Goal: Information Seeking & Learning: Check status

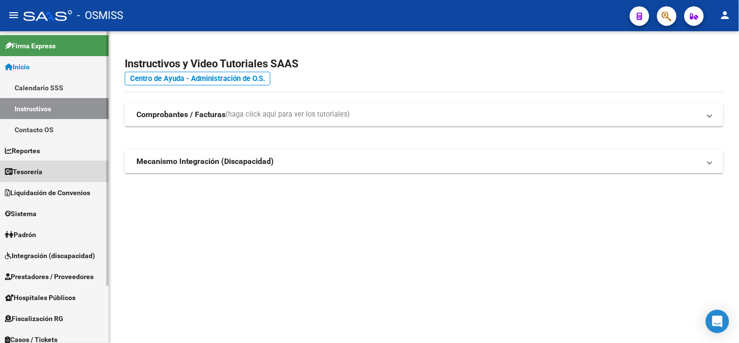
click at [38, 173] on span "Tesorería" at bounding box center [24, 171] width 38 height 11
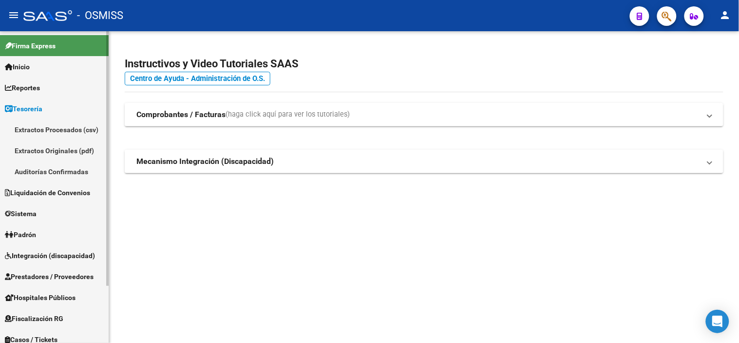
click at [62, 172] on link "Auditorías Confirmadas" at bounding box center [54, 171] width 109 height 21
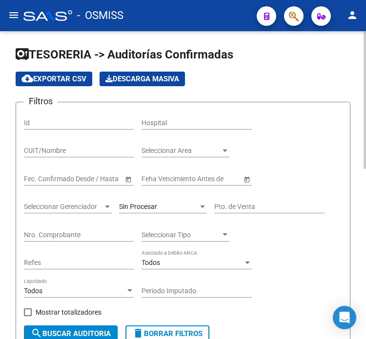
click at [293, 89] on app-list-header "TESORERIA -> Auditorías Confirmadas cloud_download Exportar CSV Descarga Masiva…" at bounding box center [183, 199] width 334 height 304
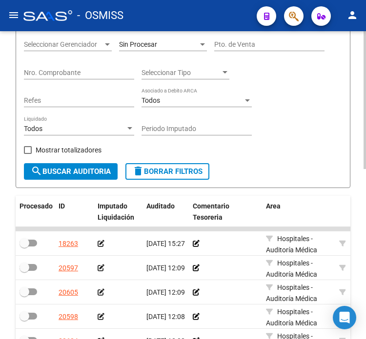
scroll to position [54, 0]
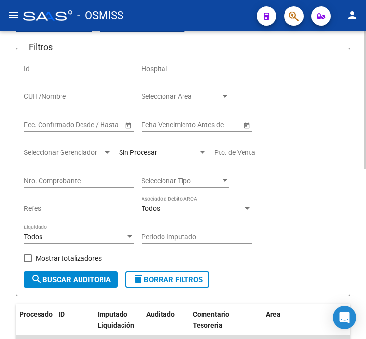
click at [56, 183] on input "Nro. Comprobante" at bounding box center [79, 181] width 110 height 8
type input "3100"
click at [141, 148] on div "Sin Procesar" at bounding box center [163, 149] width 88 height 19
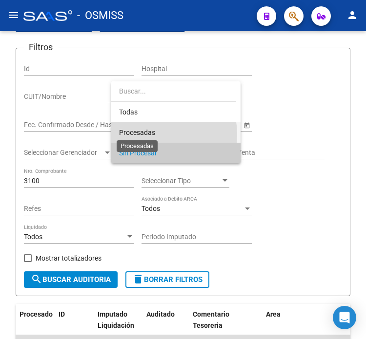
click at [149, 135] on span "Procesadas" at bounding box center [137, 133] width 36 height 8
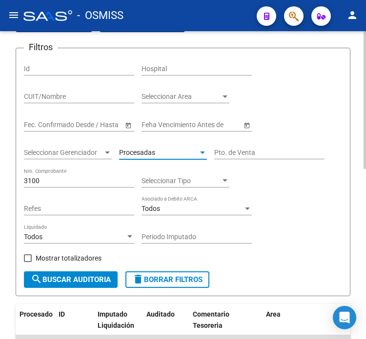
click at [99, 278] on span "search Buscar Auditoria" at bounding box center [71, 279] width 80 height 9
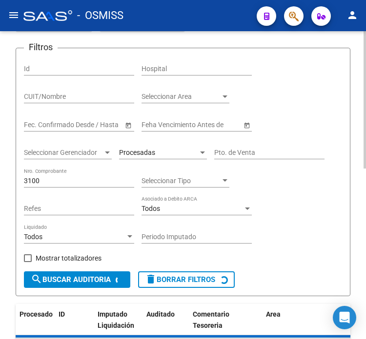
checkbox input "true"
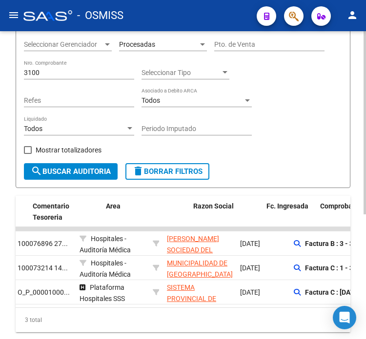
scroll to position [0, 99]
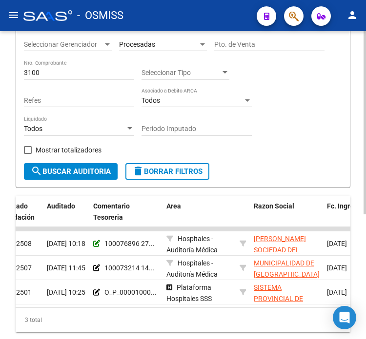
click at [97, 241] on icon at bounding box center [96, 243] width 7 height 7
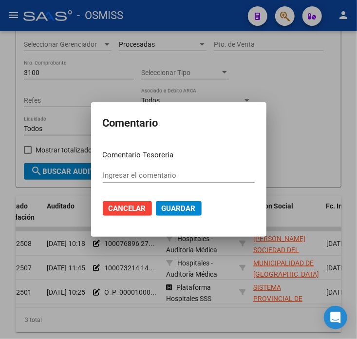
type input "100076896 [DATE]"
click at [118, 308] on div at bounding box center [178, 169] width 357 height 339
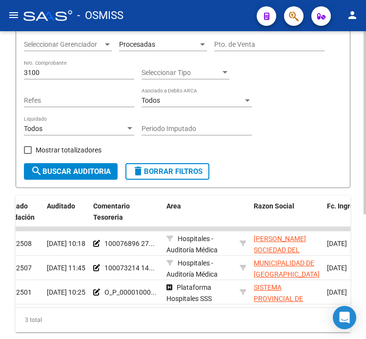
click at [58, 71] on input "3100" at bounding box center [79, 73] width 110 height 8
type input "908"
click at [50, 180] on form "Filtros Id Hospital CUIT/Nombre Seleccionar Area Seleccionar Area Fecha inicio …" at bounding box center [183, 64] width 334 height 249
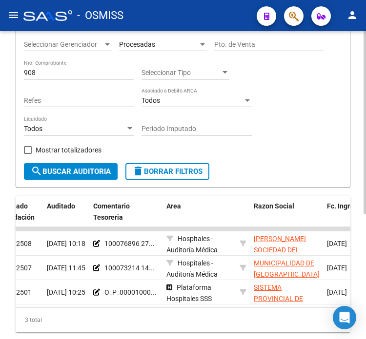
click at [56, 164] on button "search Buscar Auditoria" at bounding box center [71, 171] width 94 height 17
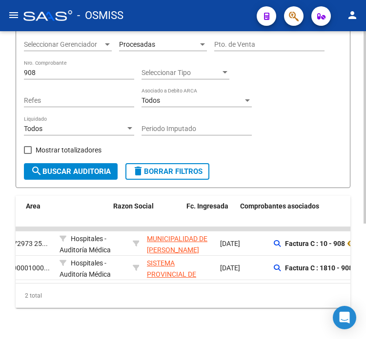
scroll to position [0, 286]
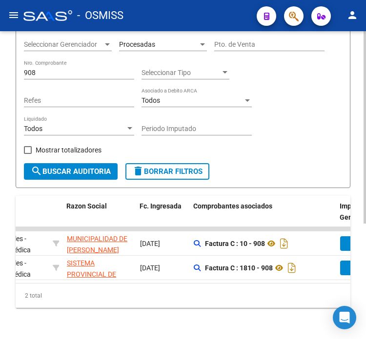
click at [153, 40] on div "Procesadas" at bounding box center [163, 41] width 88 height 19
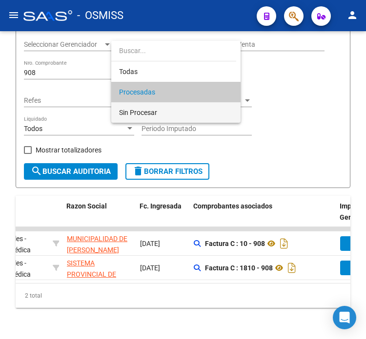
click at [153, 105] on span "Sin Procesar" at bounding box center [176, 112] width 114 height 20
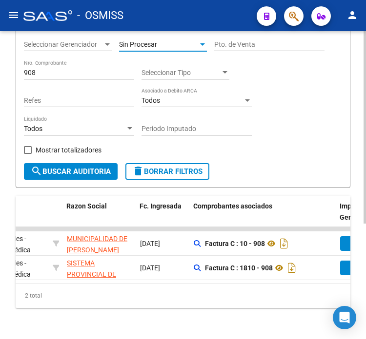
click at [96, 170] on span "search Buscar Auditoria" at bounding box center [71, 171] width 80 height 9
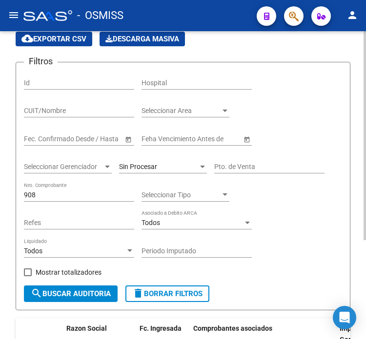
scroll to position [38, 0]
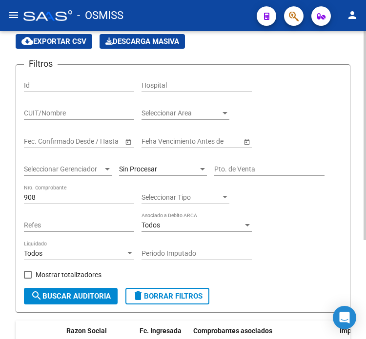
click at [88, 165] on span "Seleccionar Gerenciador" at bounding box center [63, 169] width 79 height 8
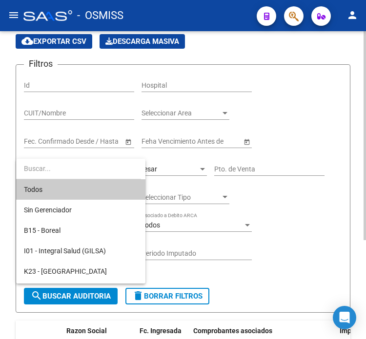
click at [88, 165] on input "dropdown search" at bounding box center [78, 168] width 125 height 20
click at [325, 111] on div at bounding box center [183, 169] width 366 height 339
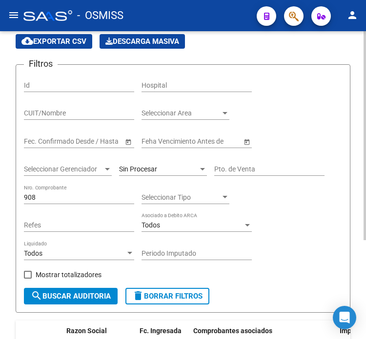
click at [264, 164] on div "Pto. de Venta" at bounding box center [269, 165] width 110 height 19
type input "3"
click at [94, 302] on button "search Buscar Auditoria" at bounding box center [71, 296] width 94 height 17
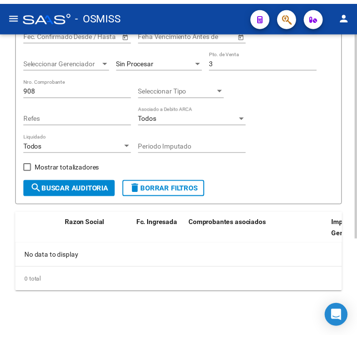
scroll to position [146, 0]
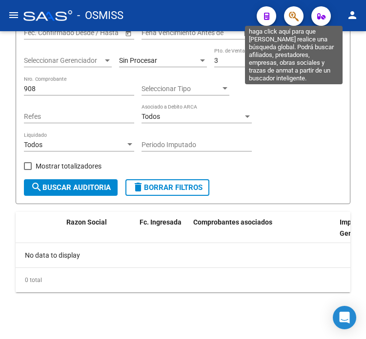
click at [293, 21] on icon "button" at bounding box center [294, 16] width 10 height 11
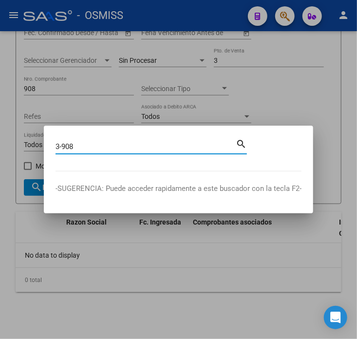
type input "3-908"
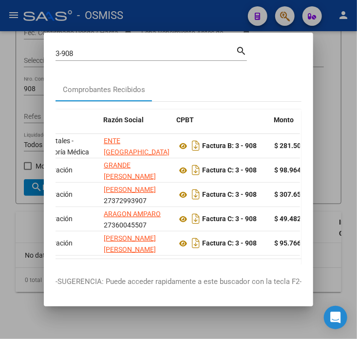
scroll to position [0, 0]
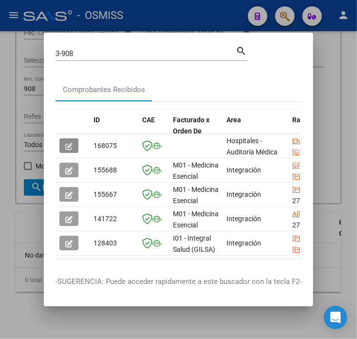
click at [64, 150] on button "button" at bounding box center [68, 145] width 19 height 15
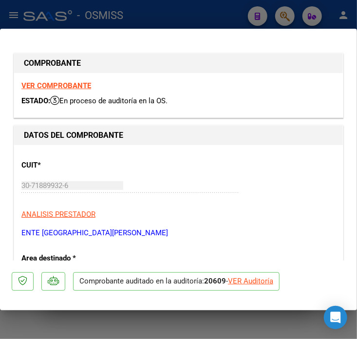
click at [245, 285] on div "VER Auditoría" at bounding box center [250, 281] width 45 height 11
type input "$ 0,00"
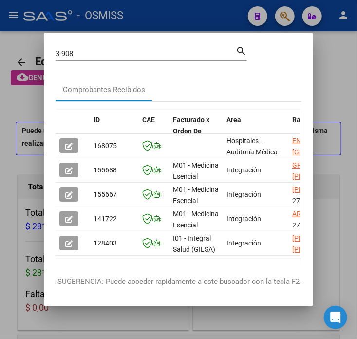
click at [22, 231] on div at bounding box center [178, 169] width 357 height 339
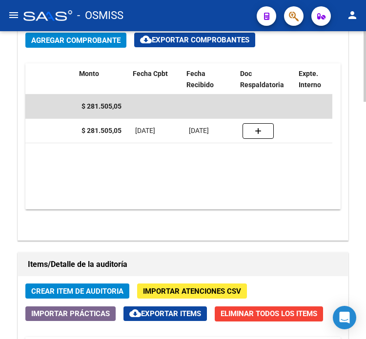
scroll to position [0, 269]
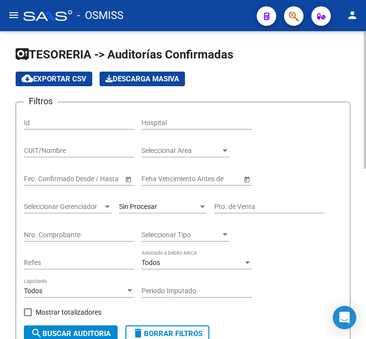
click at [83, 235] on input "Nro. Comprobante" at bounding box center [79, 235] width 110 height 8
paste input "00004850"
type input "00004850"
click at [180, 209] on div "Sin Procesar" at bounding box center [158, 207] width 79 height 8
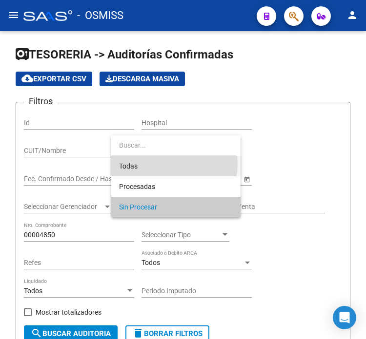
click at [165, 163] on span "Todas" at bounding box center [176, 166] width 114 height 20
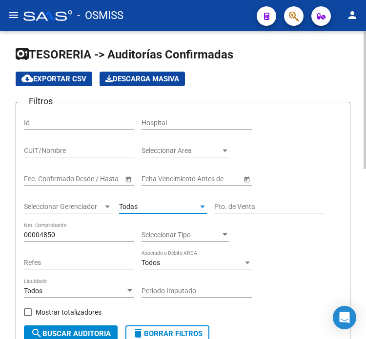
click at [265, 206] on input "Pto. de Venta" at bounding box center [269, 207] width 110 height 8
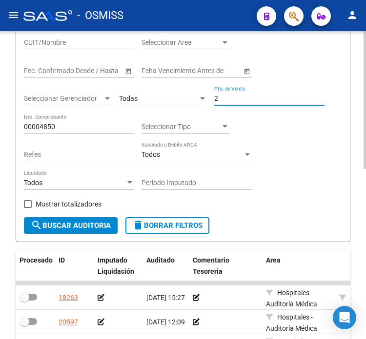
scroll to position [162, 0]
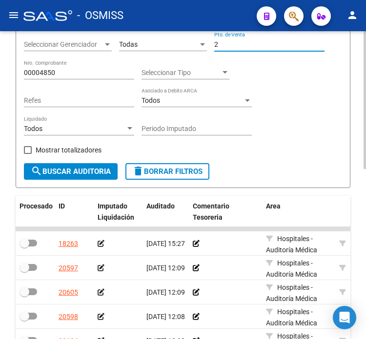
type input "2"
click at [60, 167] on span "search Buscar Auditoria" at bounding box center [71, 171] width 80 height 9
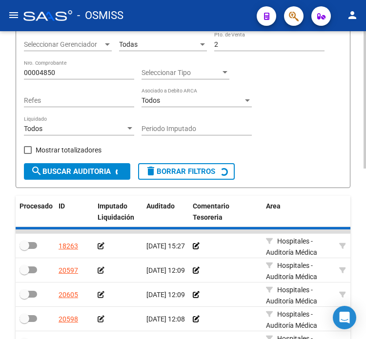
scroll to position [146, 0]
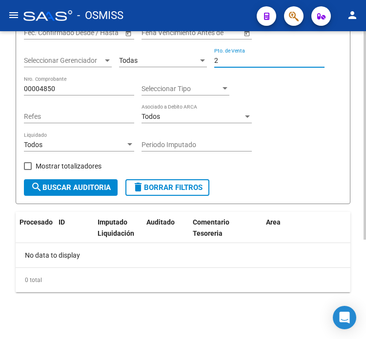
click at [232, 61] on input "2" at bounding box center [269, 61] width 110 height 8
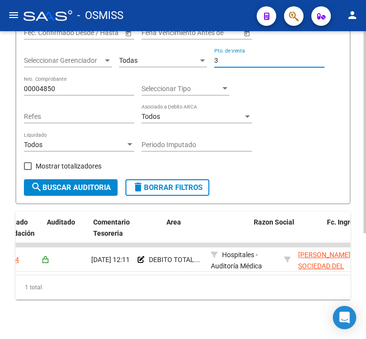
scroll to position [0, 109]
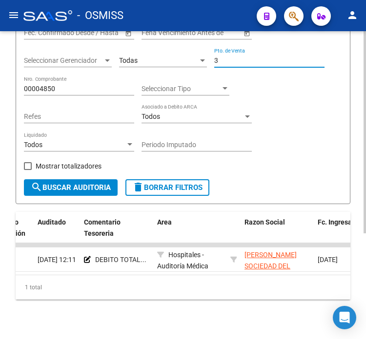
type input "3"
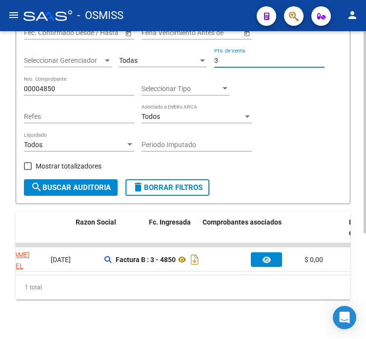
scroll to position [0, 382]
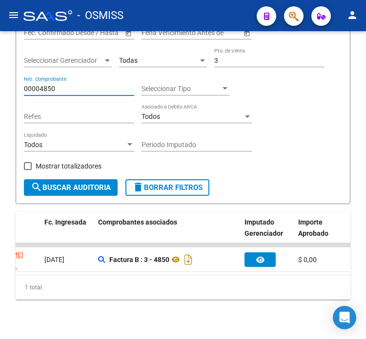
drag, startPoint x: 69, startPoint y: 90, endPoint x: -36, endPoint y: 85, distance: 104.9
click at [0, 85] on html "menu - OSMISS person Firma Express Inicio Calendario SSS Instructivos Contacto …" at bounding box center [183, 169] width 366 height 339
type input "4848"
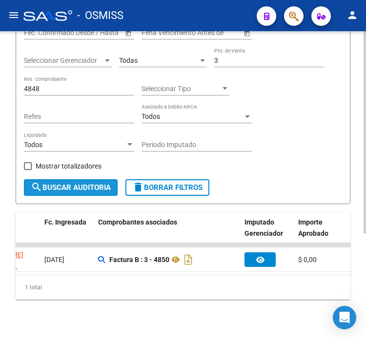
click at [65, 187] on span "search Buscar Auditoria" at bounding box center [71, 187] width 80 height 9
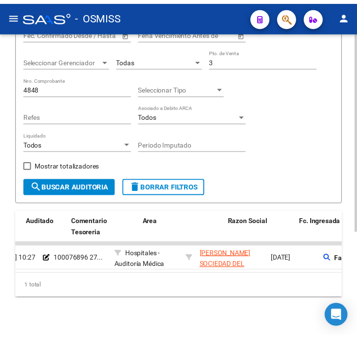
scroll to position [0, 66]
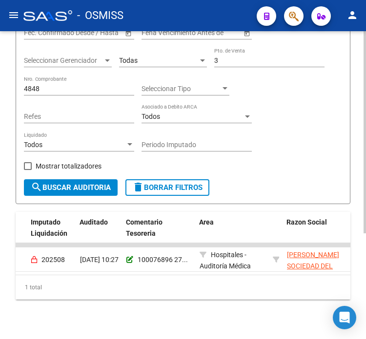
click at [130, 261] on icon at bounding box center [129, 259] width 7 height 7
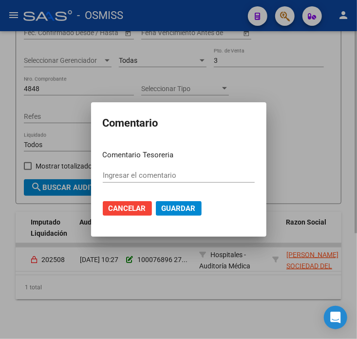
type input "100076896 [DATE] 100076922 [DATE]"
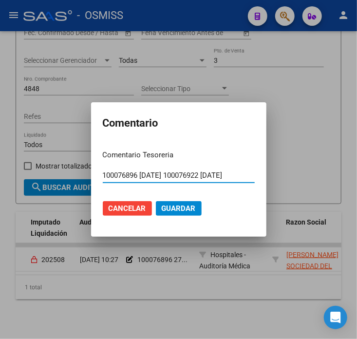
click at [128, 174] on input "100076896 [DATE] 100076922 [DATE]" at bounding box center [179, 175] width 152 height 9
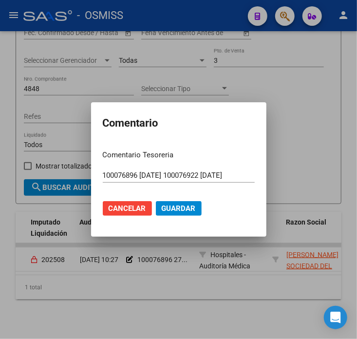
click at [126, 264] on div at bounding box center [178, 169] width 357 height 339
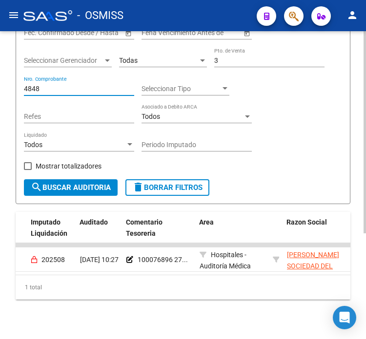
click at [46, 91] on input "4848" at bounding box center [79, 89] width 110 height 8
type input "4988"
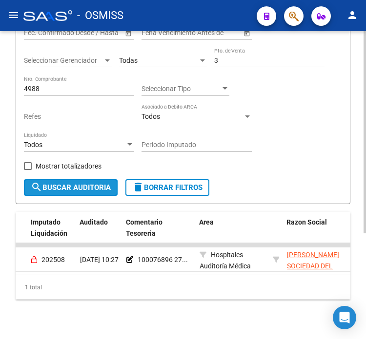
click at [87, 187] on span "search Buscar Auditoria" at bounding box center [71, 187] width 80 height 9
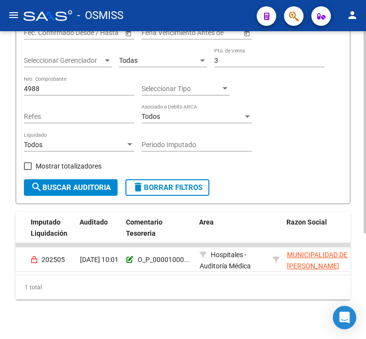
click at [129, 257] on icon at bounding box center [129, 259] width 7 height 7
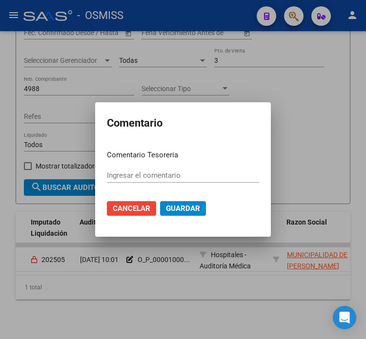
type input "O_P_0000100071230 [DATE]"
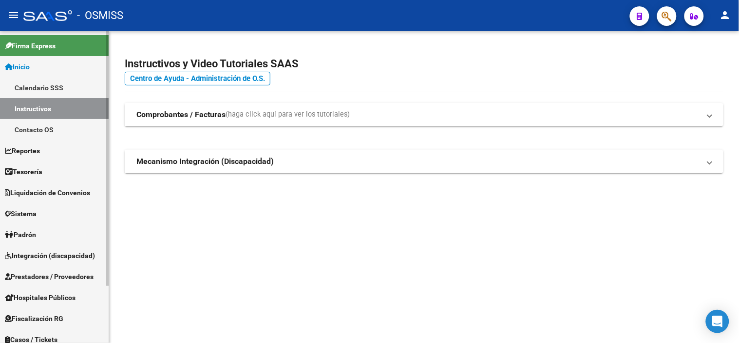
click at [50, 271] on span "Prestadores / Proveedores" at bounding box center [49, 276] width 89 height 11
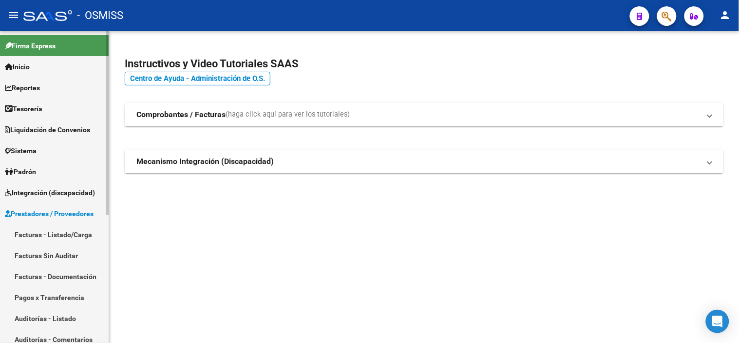
click at [66, 231] on link "Facturas - Listado/Carga" at bounding box center [54, 234] width 109 height 21
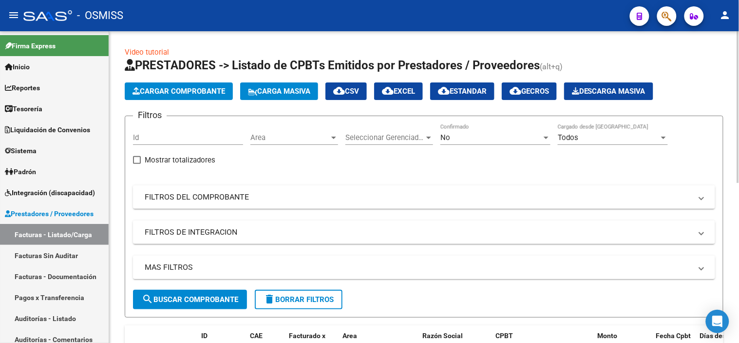
click at [348, 266] on mat-panel-title "MAS FILTROS" at bounding box center [418, 267] width 547 height 11
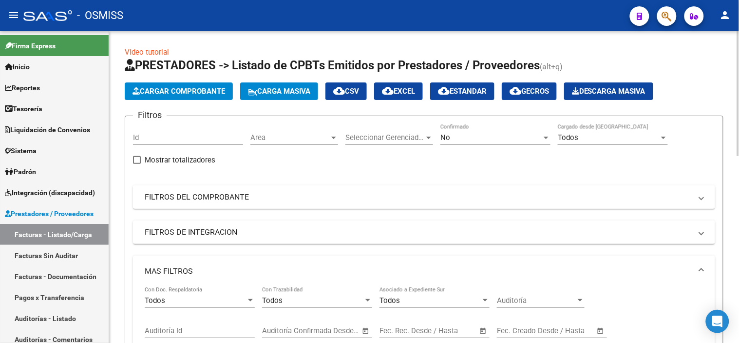
click at [353, 208] on mat-expansion-panel-header "FILTROS DEL COMPROBANTE" at bounding box center [424, 196] width 582 height 23
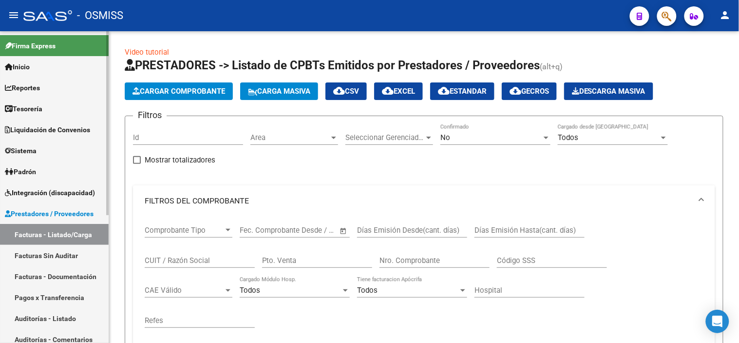
click at [67, 115] on link "Tesorería" at bounding box center [54, 108] width 109 height 21
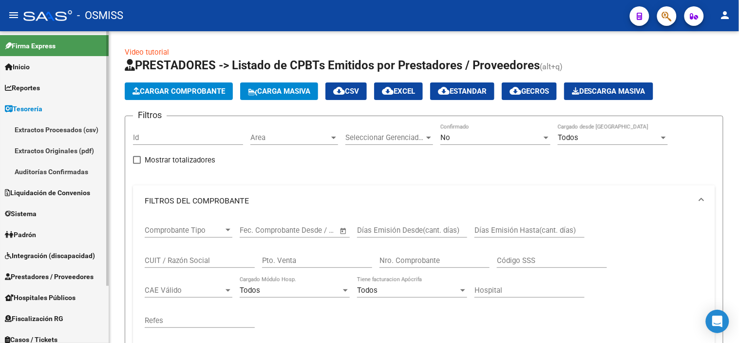
click at [60, 171] on link "Auditorías Confirmadas" at bounding box center [54, 171] width 109 height 21
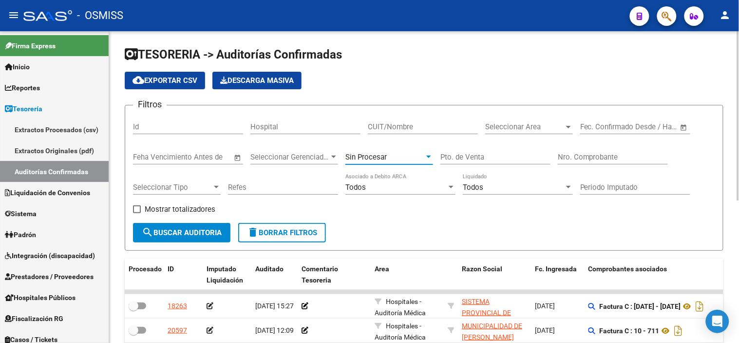
click at [384, 157] on span "Sin Procesar" at bounding box center [366, 157] width 41 height 9
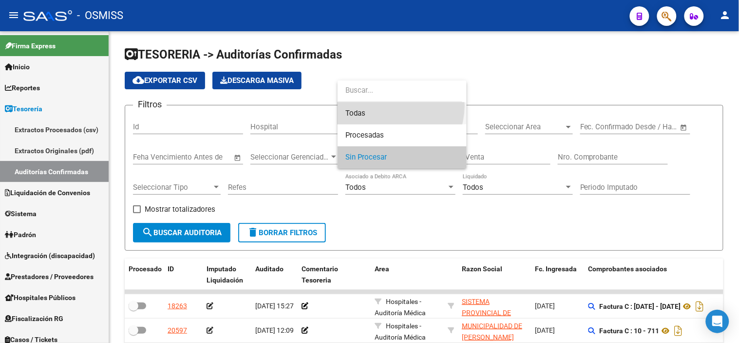
click at [386, 106] on span "Todas" at bounding box center [403, 113] width 114 height 22
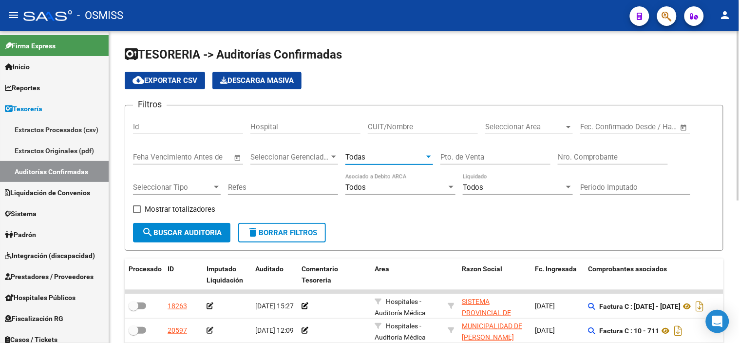
click at [630, 152] on div "Nro. Comprobante" at bounding box center [613, 153] width 110 height 21
paste input "00071919"
type input "00071919"
click at [191, 236] on span "search Buscar Auditoria" at bounding box center [182, 232] width 80 height 9
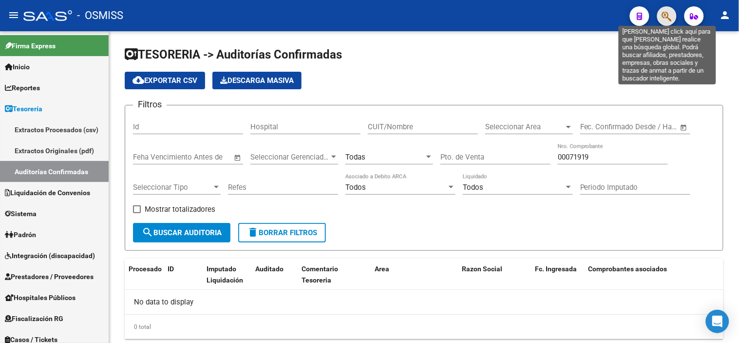
click at [666, 17] on icon "button" at bounding box center [667, 16] width 10 height 11
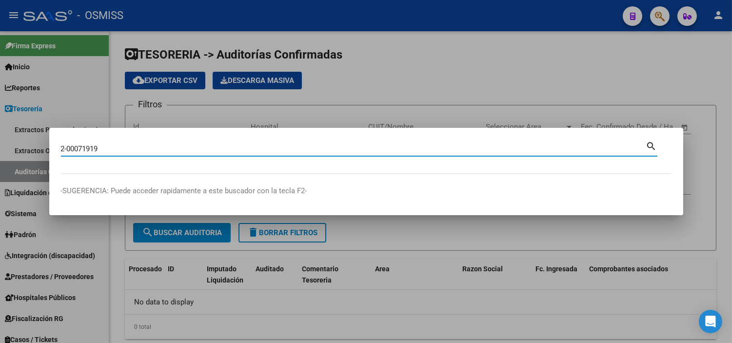
type input "2-00071919"
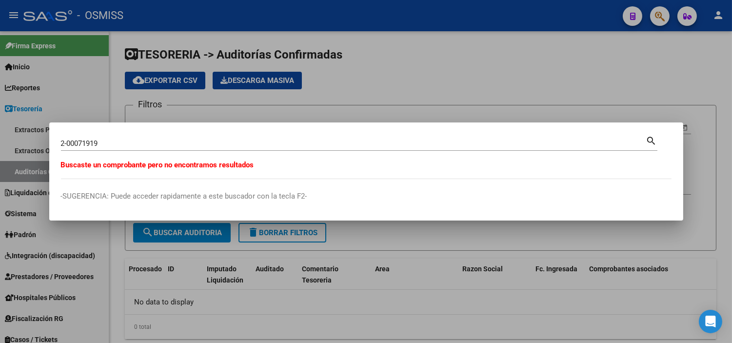
click at [0, 245] on div at bounding box center [366, 171] width 732 height 343
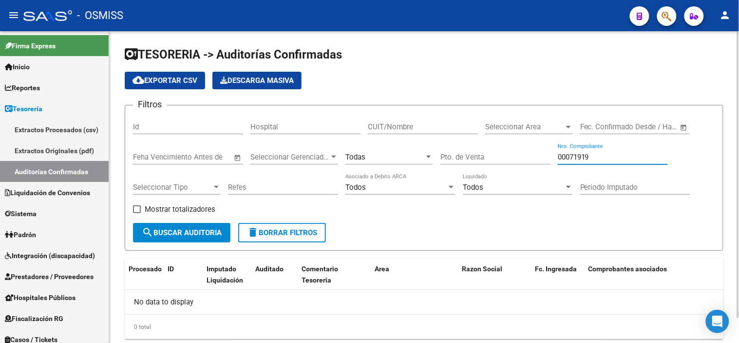
click at [598, 153] on input "00071919" at bounding box center [613, 157] width 110 height 9
paste input "72133"
type input "0072133"
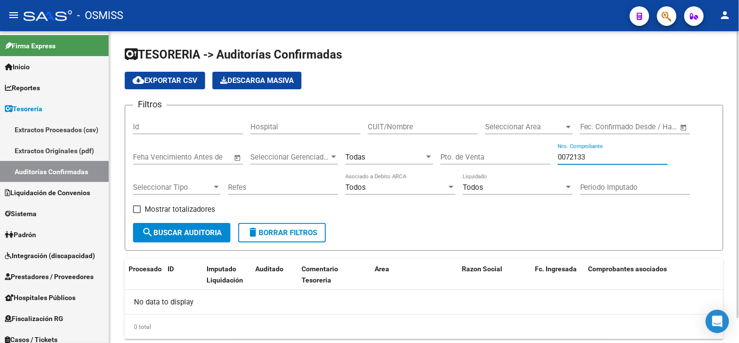
click at [214, 238] on button "search Buscar Auditoria" at bounding box center [181, 232] width 97 height 19
click at [594, 154] on input "0072133" at bounding box center [613, 157] width 110 height 9
paste input "number"
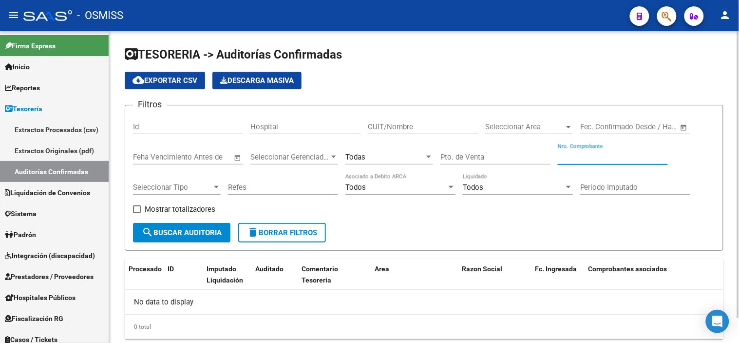
paste input "82297"
drag, startPoint x: 582, startPoint y: 156, endPoint x: 493, endPoint y: 153, distance: 89.7
click at [509, 159] on div "Filtros Id Hospital CUIT/Nombre Seleccionar Area Seleccionar Area Fecha inicio …" at bounding box center [424, 168] width 582 height 110
type input "82297"
click at [179, 226] on button "search Buscar Auditoria" at bounding box center [181, 232] width 97 height 19
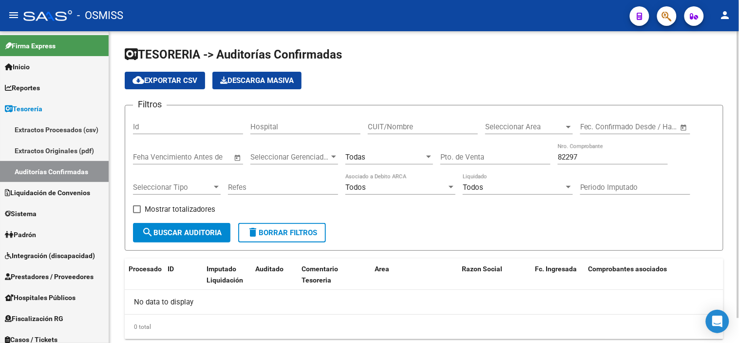
click at [477, 308] on div "No data to display" at bounding box center [424, 301] width 599 height 24
click at [587, 154] on input "82297" at bounding box center [613, 157] width 110 height 9
paste input "number"
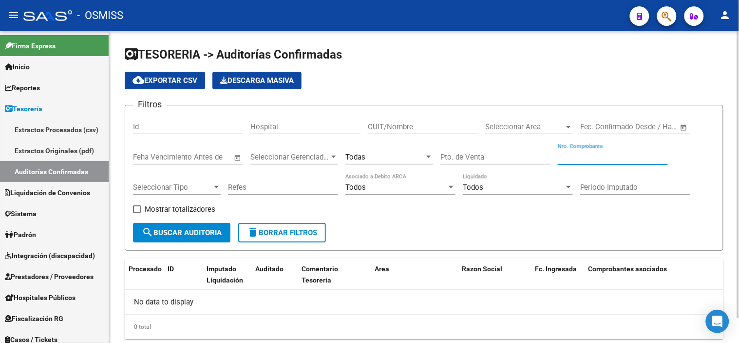
drag, startPoint x: 590, startPoint y: 157, endPoint x: 546, endPoint y: 142, distance: 46.6
click at [547, 143] on div "Filtros Id Hospital CUIT/Nombre Seleccionar Area Seleccionar Area Fecha inicio …" at bounding box center [424, 168] width 582 height 110
type input "82303"
click at [606, 156] on input "82303" at bounding box center [613, 157] width 110 height 9
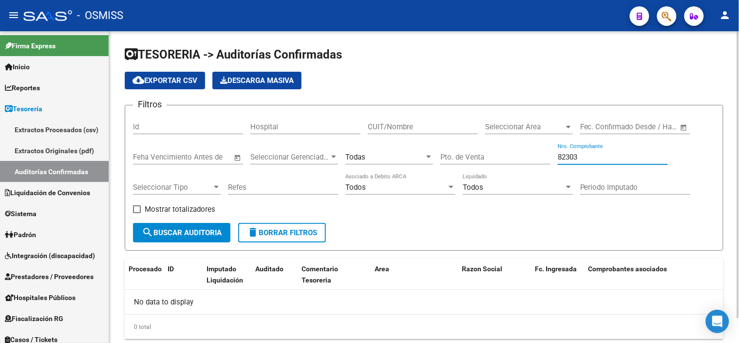
click at [606, 156] on input "82303" at bounding box center [613, 157] width 110 height 9
paste input "number"
paste input "86702"
drag, startPoint x: 588, startPoint y: 157, endPoint x: 444, endPoint y: 176, distance: 146.0
click at [444, 176] on div "Filtros Id Hospital CUIT/Nombre Seleccionar Area Seleccionar Area Fecha inicio …" at bounding box center [424, 168] width 582 height 110
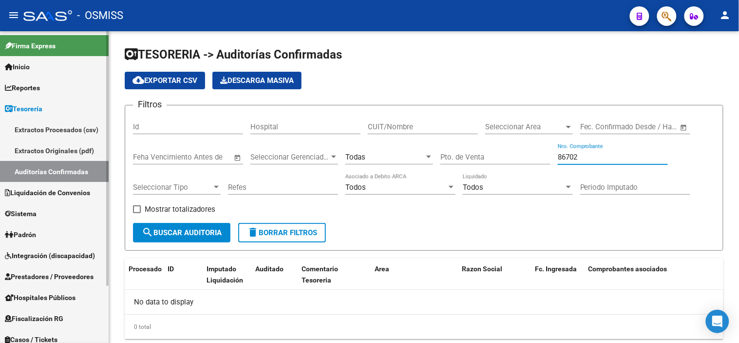
type input "86702"
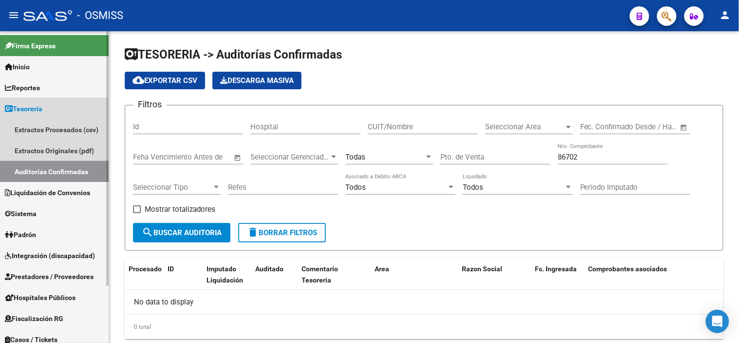
click at [49, 167] on link "Auditorías Confirmadas" at bounding box center [54, 171] width 109 height 21
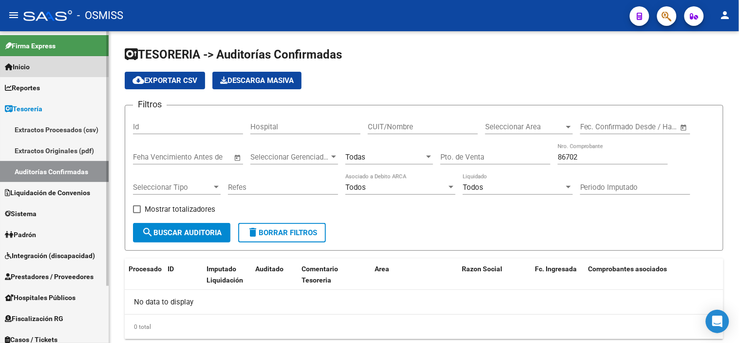
click at [73, 61] on link "Inicio" at bounding box center [54, 66] width 109 height 21
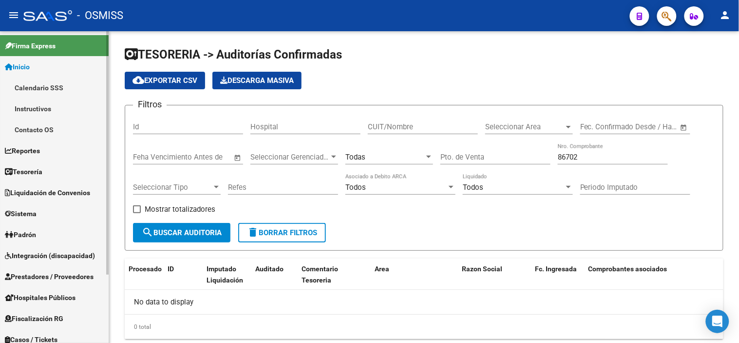
click at [73, 61] on link "Inicio" at bounding box center [54, 66] width 109 height 21
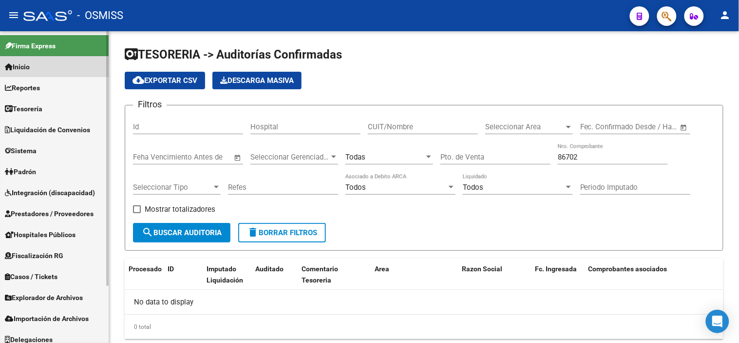
click at [73, 61] on link "Inicio" at bounding box center [54, 66] width 109 height 21
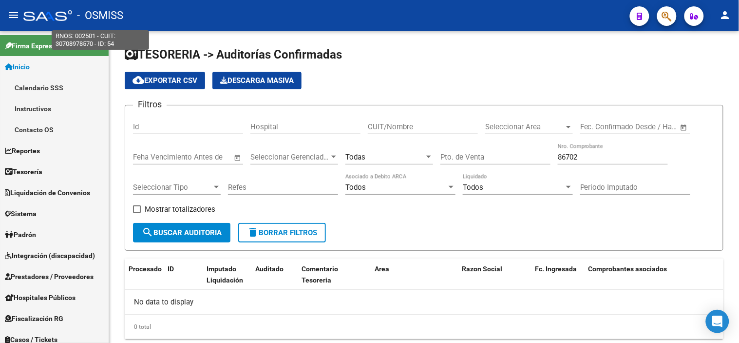
click at [88, 15] on span "- OSMISS" at bounding box center [100, 15] width 46 height 21
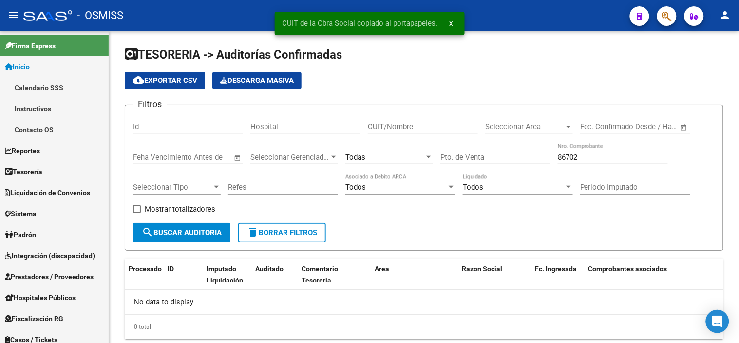
click at [35, 20] on div at bounding box center [47, 15] width 49 height 11
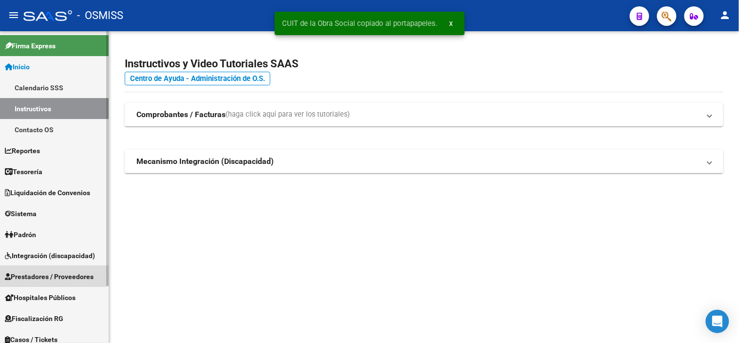
click at [62, 279] on span "Prestadores / Proveedores" at bounding box center [49, 276] width 89 height 11
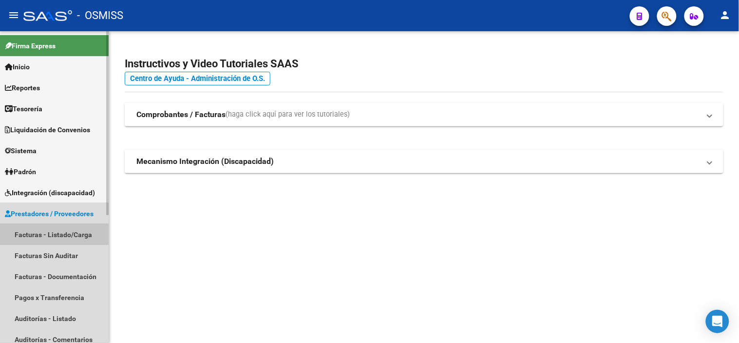
click at [80, 239] on link "Facturas - Listado/Carga" at bounding box center [54, 234] width 109 height 21
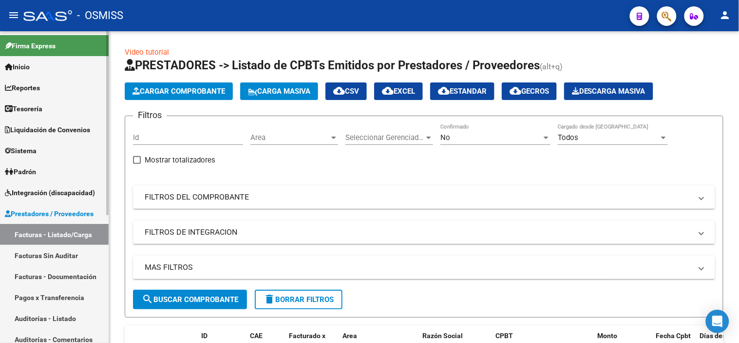
click at [76, 106] on link "Tesorería" at bounding box center [54, 108] width 109 height 21
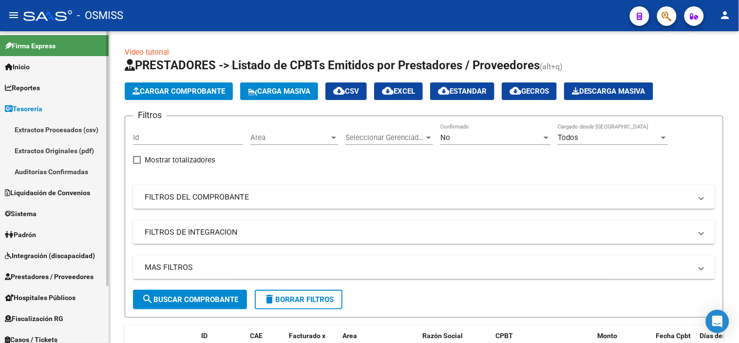
click at [75, 167] on link "Auditorías Confirmadas" at bounding box center [54, 171] width 109 height 21
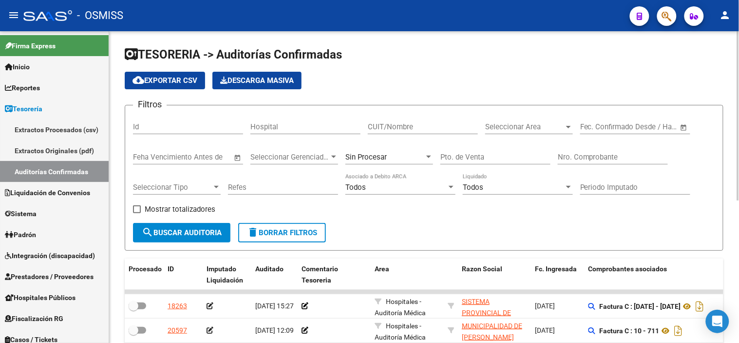
click at [364, 159] on span "Sin Procesar" at bounding box center [366, 157] width 41 height 9
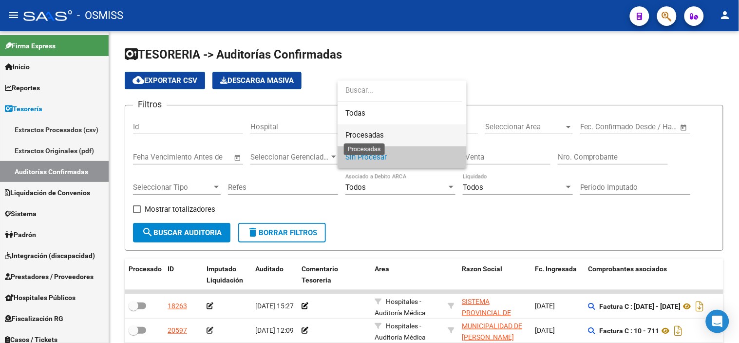
click at [369, 133] on span "Procesadas" at bounding box center [365, 135] width 39 height 9
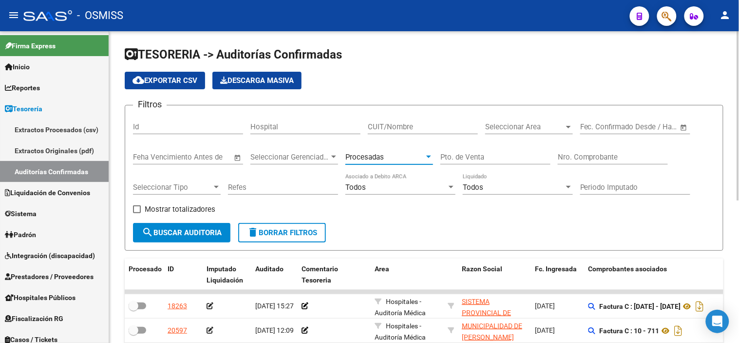
click at [385, 153] on div "Procesadas" at bounding box center [385, 157] width 79 height 9
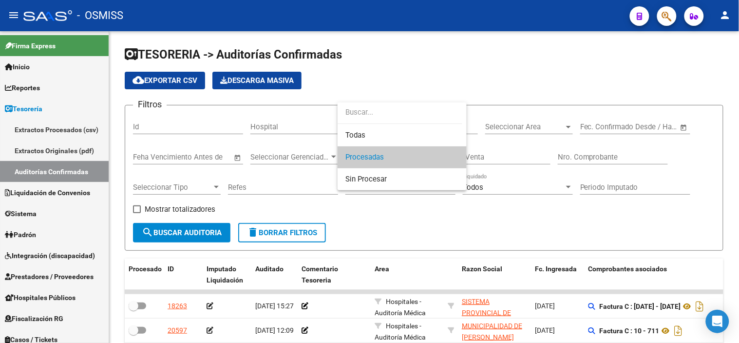
click at [385, 121] on input "dropdown search" at bounding box center [400, 112] width 125 height 22
click at [383, 131] on span "Todas" at bounding box center [403, 135] width 114 height 22
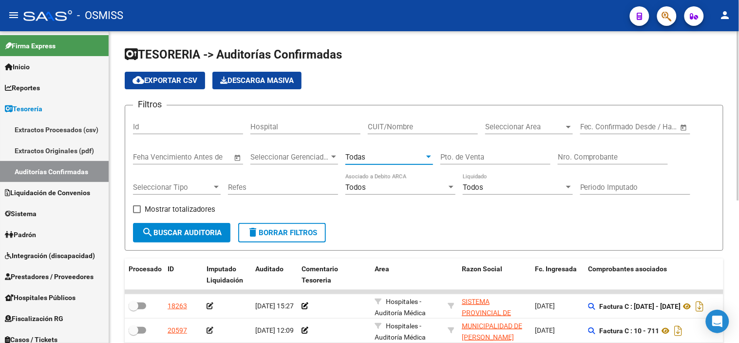
click at [594, 162] on div "Nro. Comprobante" at bounding box center [613, 153] width 110 height 21
paste input "30708978570"
type input "30708978570"
drag, startPoint x: 593, startPoint y: 156, endPoint x: 421, endPoint y: 140, distance: 173.3
click at [421, 140] on div "Filtros Id Hospital CUIT/Nombre Seleccionar Area Seleccionar Area Fecha inicio …" at bounding box center [424, 168] width 582 height 110
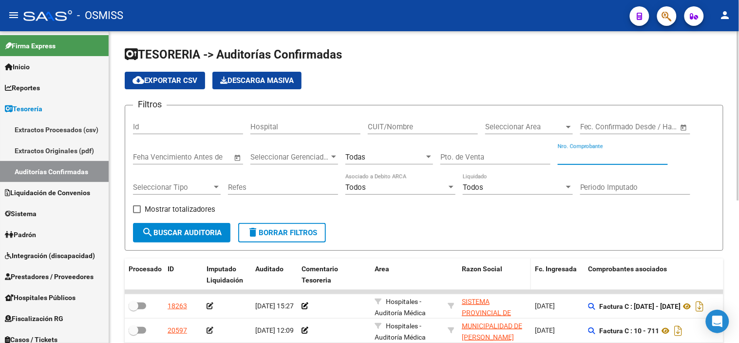
paste input "00086702"
drag, startPoint x: 577, startPoint y: 156, endPoint x: 544, endPoint y: 156, distance: 33.1
click at [544, 156] on div "Filtros Id Hospital CUIT/Nombre Seleccionar Area Seleccionar Area Fecha inicio …" at bounding box center [424, 168] width 582 height 110
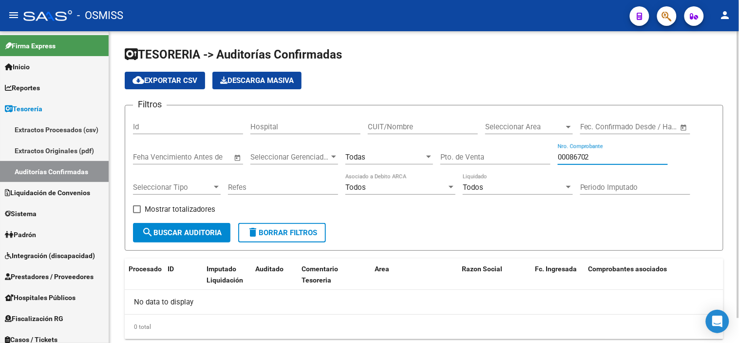
click at [607, 160] on input "00086702" at bounding box center [613, 157] width 110 height 9
click at [606, 160] on input "00086702" at bounding box center [613, 157] width 110 height 9
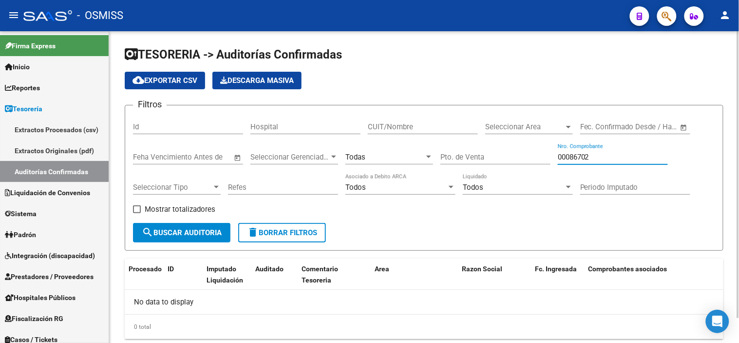
click at [604, 159] on input "00086702" at bounding box center [613, 157] width 110 height 9
paste input "90213"
type input "90213"
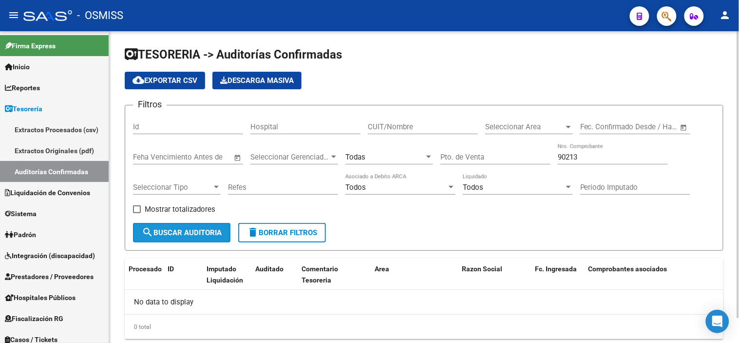
click at [177, 231] on span "search Buscar Auditoria" at bounding box center [182, 232] width 80 height 9
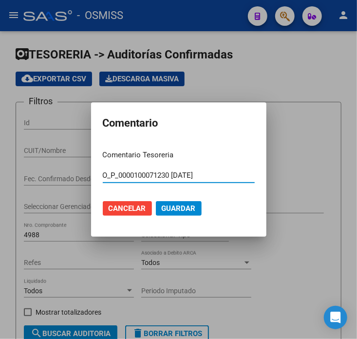
scroll to position [0, 66]
